Goal: Task Accomplishment & Management: Use online tool/utility

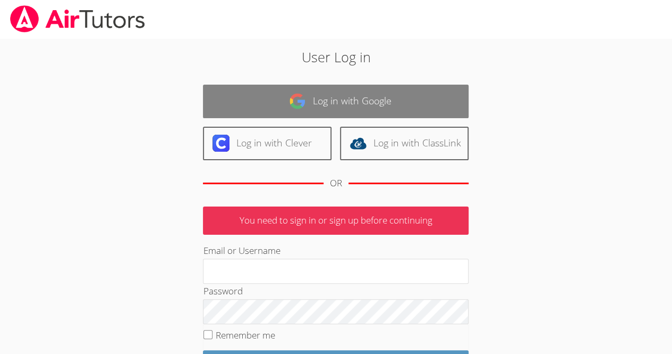
click at [323, 88] on link "Log in with Google" at bounding box center [336, 101] width 266 height 33
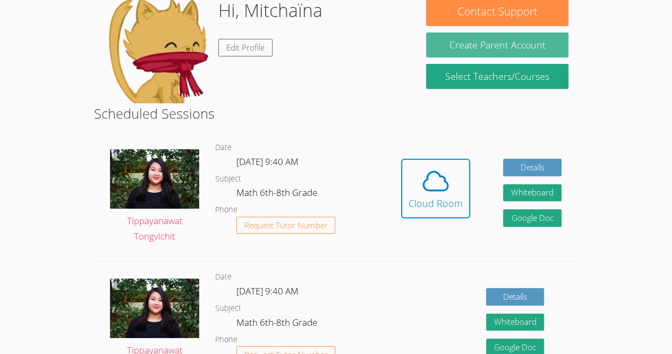
scroll to position [180, 0]
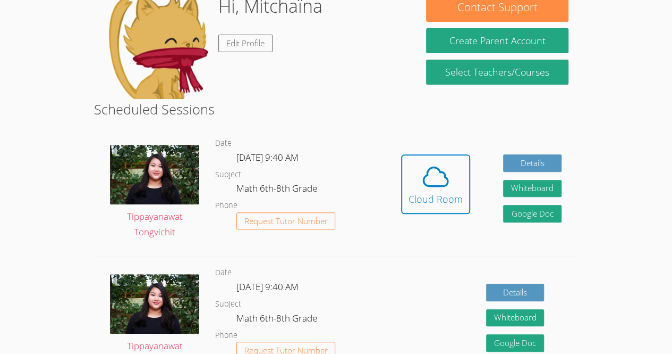
click at [452, 220] on link "Cloud Room" at bounding box center [435, 188] width 69 height 68
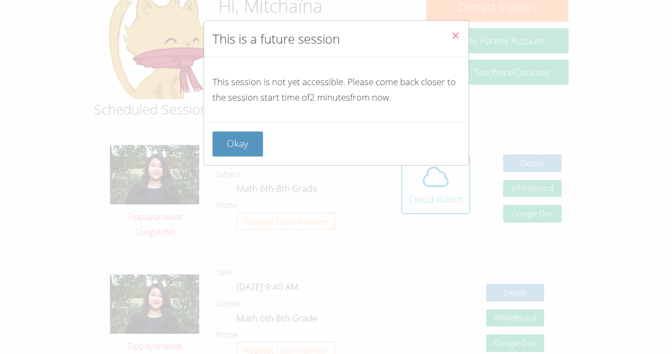
click at [244, 157] on div "Okay" at bounding box center [336, 143] width 265 height 43
click at [237, 152] on button "Okay" at bounding box center [238, 143] width 51 height 25
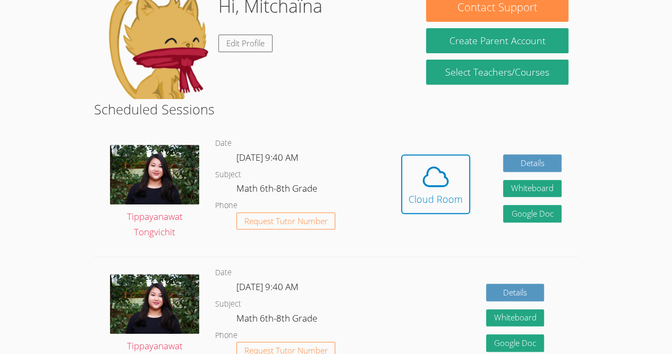
click at [433, 227] on div "Hidden Cloud Room" at bounding box center [435, 191] width 69 height 75
click at [426, 207] on button "Cloud Room" at bounding box center [435, 184] width 69 height 60
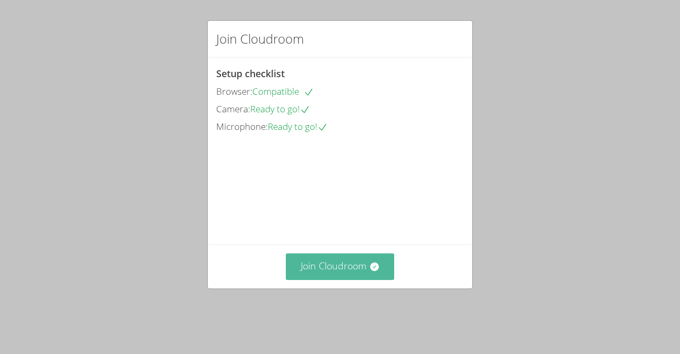
click at [307, 279] on button "Join Cloudroom" at bounding box center [340, 266] width 109 height 26
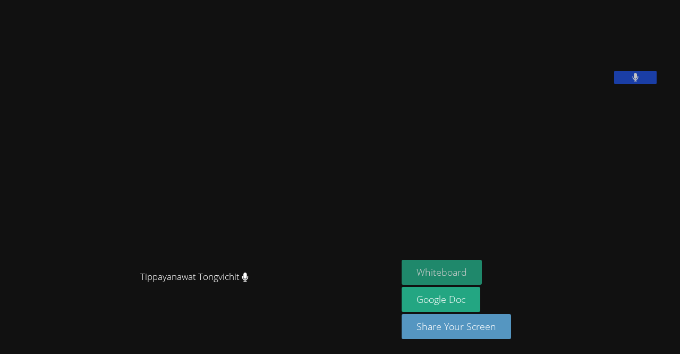
click at [435, 280] on button "Whiteboard" at bounding box center [442, 271] width 80 height 25
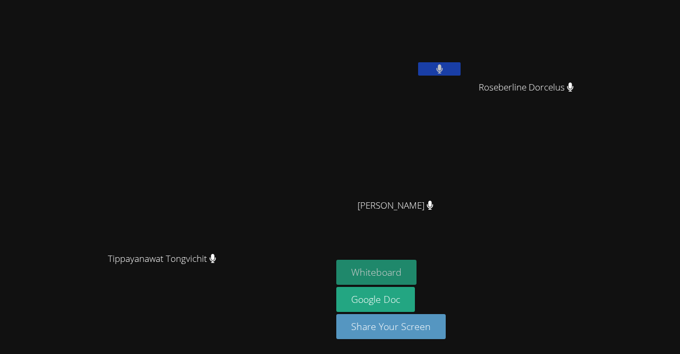
click at [417, 264] on button "Whiteboard" at bounding box center [377, 271] width 80 height 25
drag, startPoint x: 423, startPoint y: 5, endPoint x: 331, endPoint y: 66, distance: 110.7
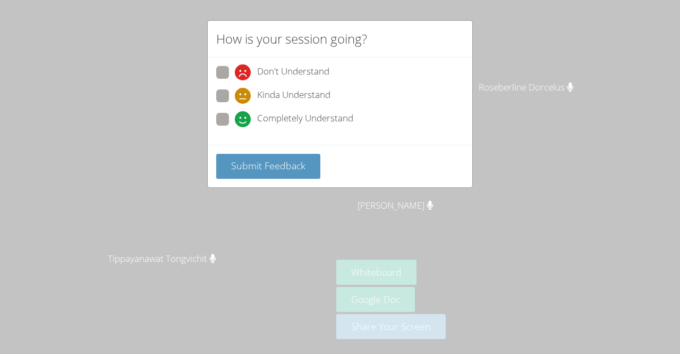
click at [235, 127] on span at bounding box center [235, 127] width 0 height 0
click at [235, 117] on input "Completely Understand" at bounding box center [239, 117] width 9 height 9
radio input "true"
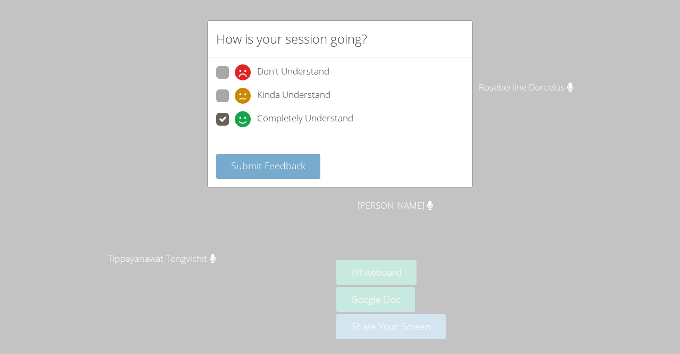
click at [285, 173] on button "Submit Feedback" at bounding box center [268, 166] width 104 height 25
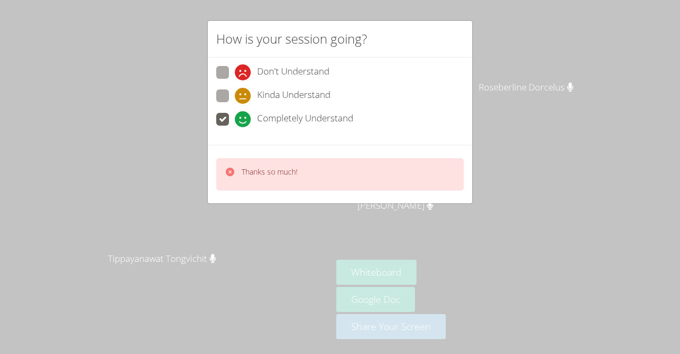
click at [226, 173] on icon at bounding box center [230, 171] width 11 height 11
